Goal: Task Accomplishment & Management: Use online tool/utility

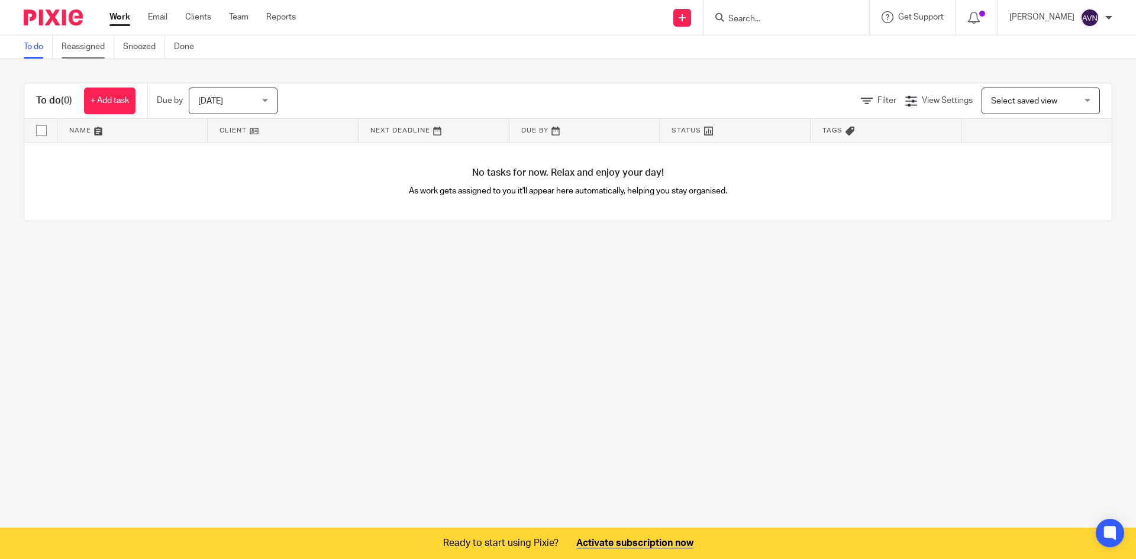
click at [90, 45] on link "Reassigned" at bounding box center [88, 46] width 53 height 23
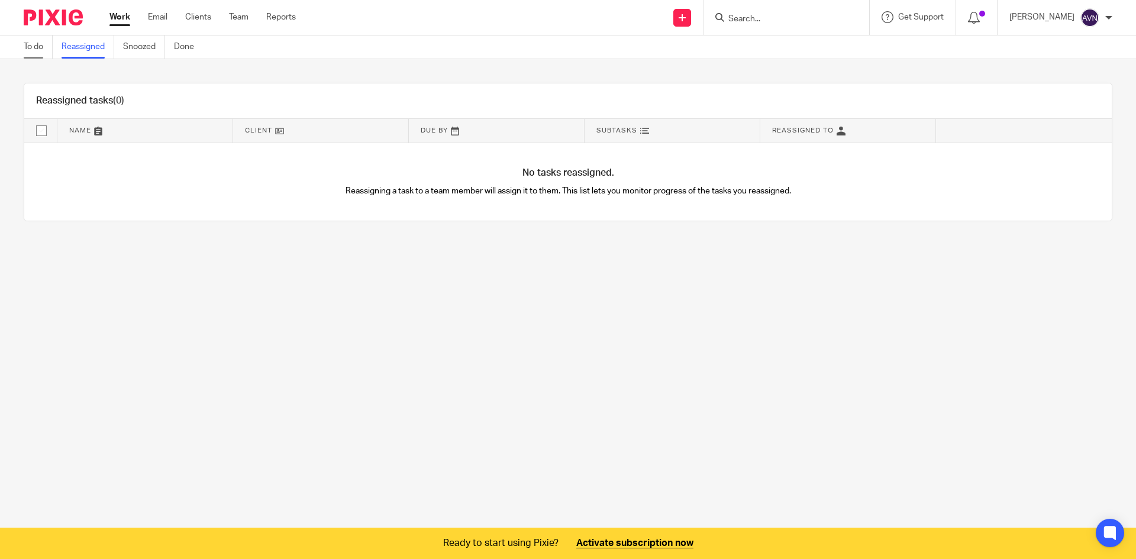
click at [37, 44] on link "To do" at bounding box center [38, 46] width 29 height 23
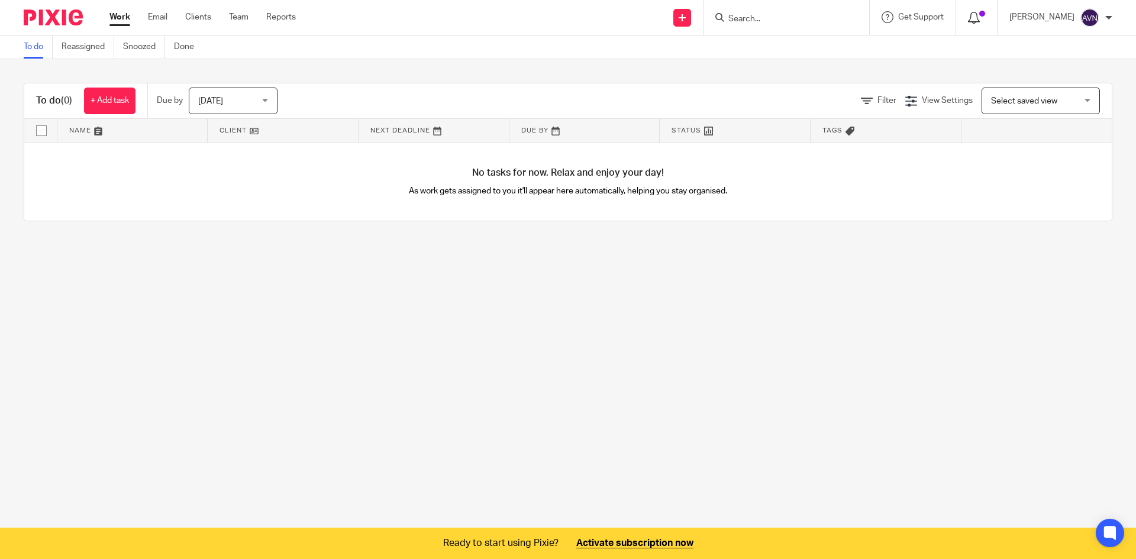
click at [977, 22] on icon at bounding box center [974, 18] width 12 height 12
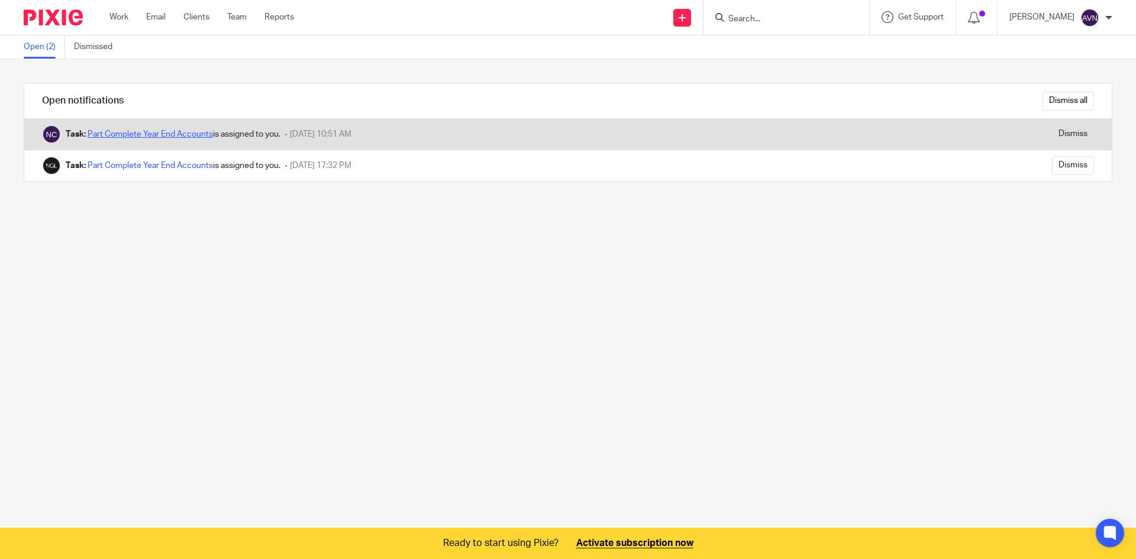
click at [142, 134] on link "Part Complete Year End Accounts" at bounding box center [150, 134] width 125 height 8
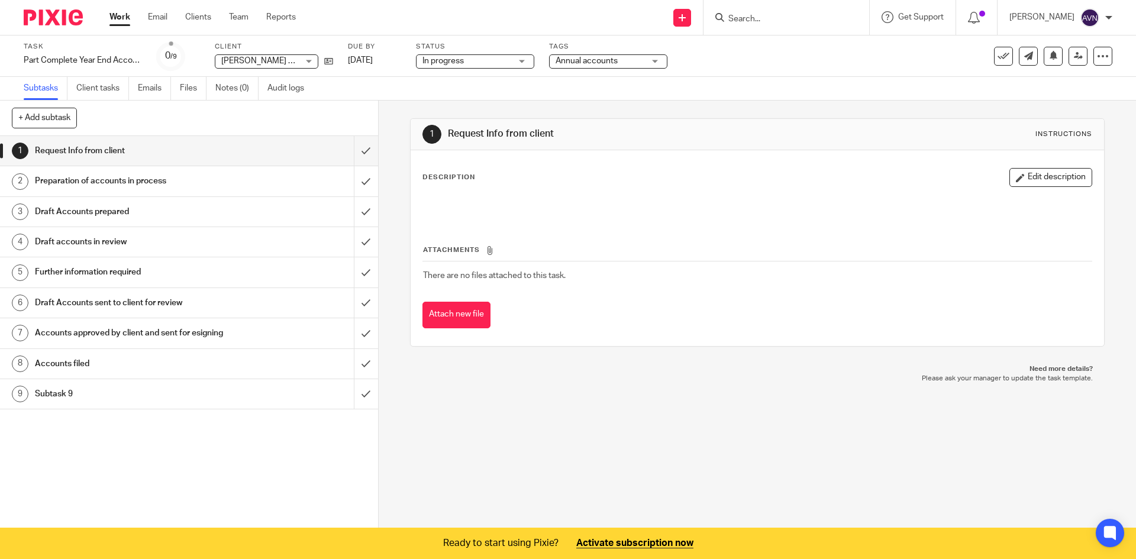
click at [67, 12] on img at bounding box center [53, 17] width 59 height 16
